Goal: Navigation & Orientation: Find specific page/section

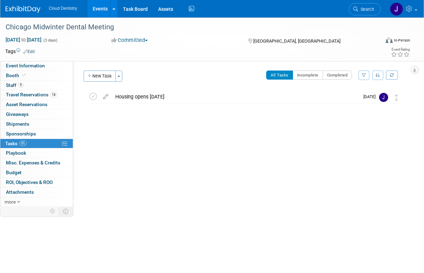
click at [105, 5] on link "Events" at bounding box center [99, 8] width 25 height 17
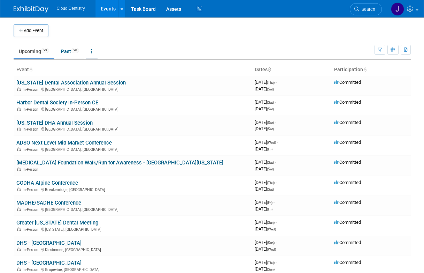
click at [94, 58] on li "All Events 43 Past and Upcoming Grouped Annually Events grouped by year" at bounding box center [92, 52] width 12 height 15
click at [94, 50] on link at bounding box center [92, 51] width 12 height 13
click at [113, 44] on ul "Upcoming 23 Past 20 All Events 43 Past and Upcoming Grouped Annually Events gro…" at bounding box center [194, 52] width 361 height 16
click at [90, 52] on link at bounding box center [92, 51] width 12 height 13
click at [102, 83] on span "Events grouped by year" at bounding box center [113, 86] width 41 height 6
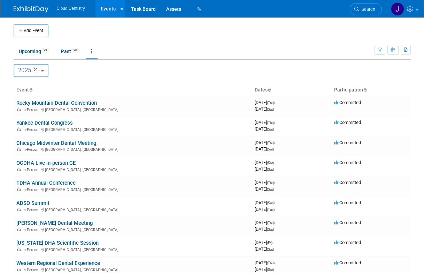
click at [49, 70] on button "2025 29" at bounding box center [31, 70] width 35 height 13
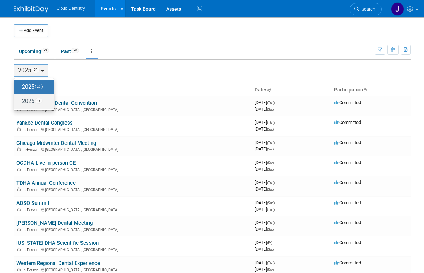
click at [39, 100] on span "14" at bounding box center [39, 101] width 8 height 6
click at [20, 100] on input "2026 14" at bounding box center [17, 101] width 5 height 5
select select "2026"
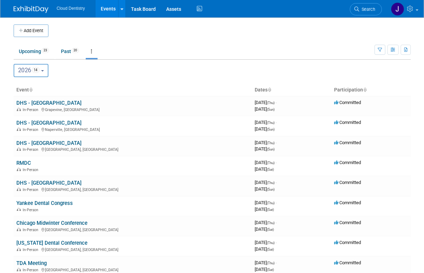
click at [48, 73] on button "2026 14" at bounding box center [31, 70] width 35 height 13
click at [85, 75] on div "2025 <span class="tabBadge yearBadge" >29</span> 2026 <span class="tabBadge yea…" at bounding box center [212, 70] width 397 height 13
click at [98, 48] on link at bounding box center [92, 51] width 12 height 13
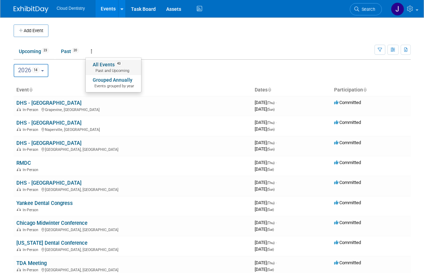
click at [107, 71] on span "Past and Upcoming" at bounding box center [113, 71] width 41 height 6
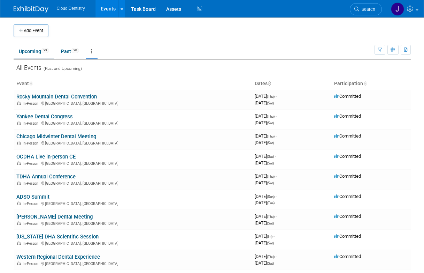
click at [29, 46] on link "Upcoming 23" at bounding box center [34, 51] width 41 height 13
